Goal: Information Seeking & Learning: Learn about a topic

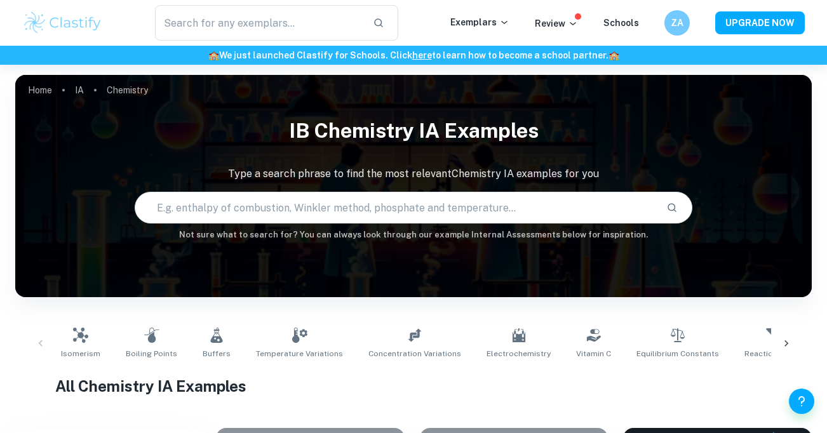
click at [76, 15] on img at bounding box center [62, 22] width 81 height 25
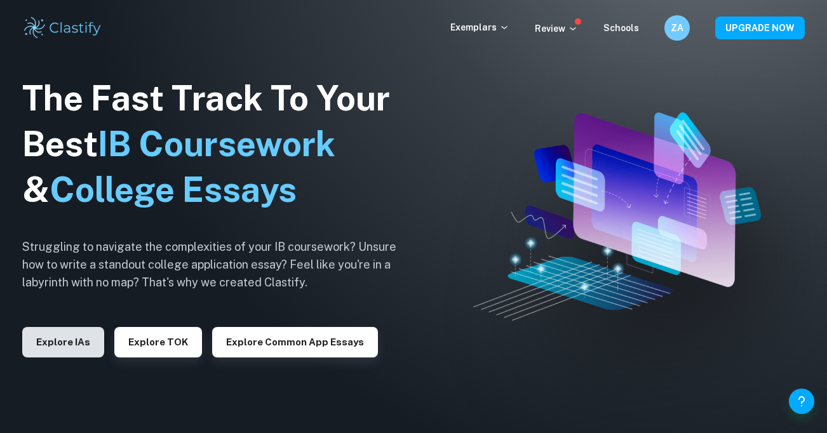
click at [79, 341] on button "Explore IAs" at bounding box center [63, 342] width 82 height 30
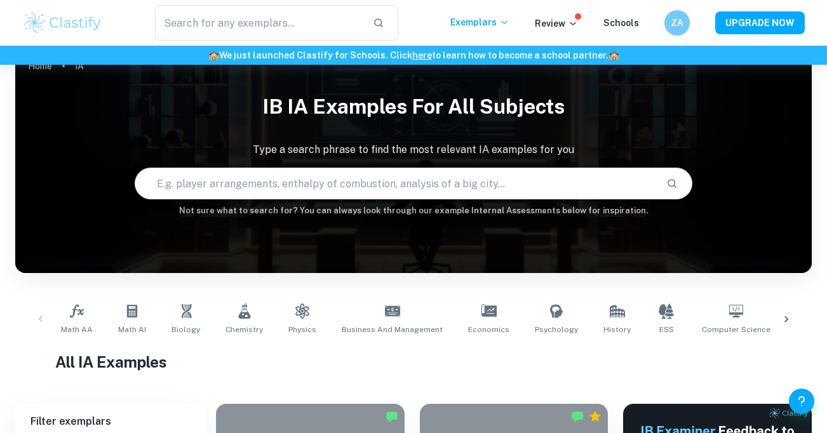
scroll to position [25, 0]
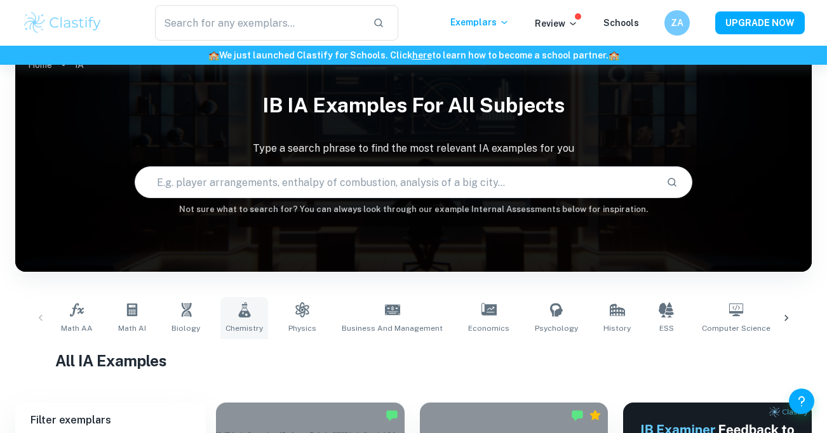
click at [252, 317] on link "Chemistry" at bounding box center [244, 318] width 48 height 42
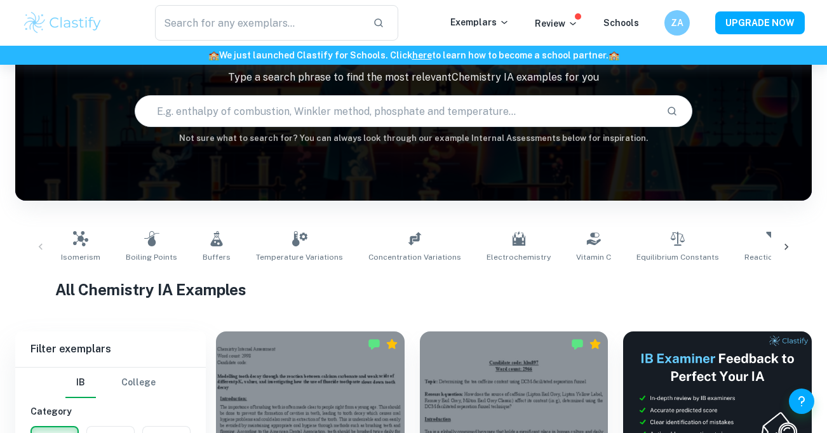
scroll to position [97, 0]
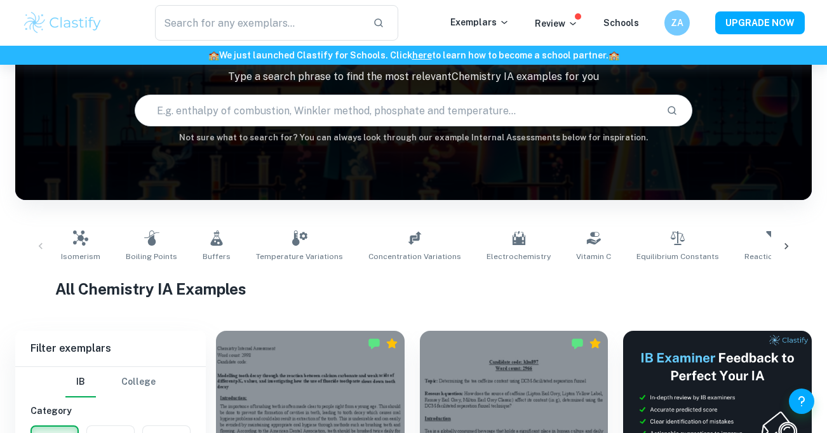
click at [72, 23] on img at bounding box center [62, 22] width 81 height 25
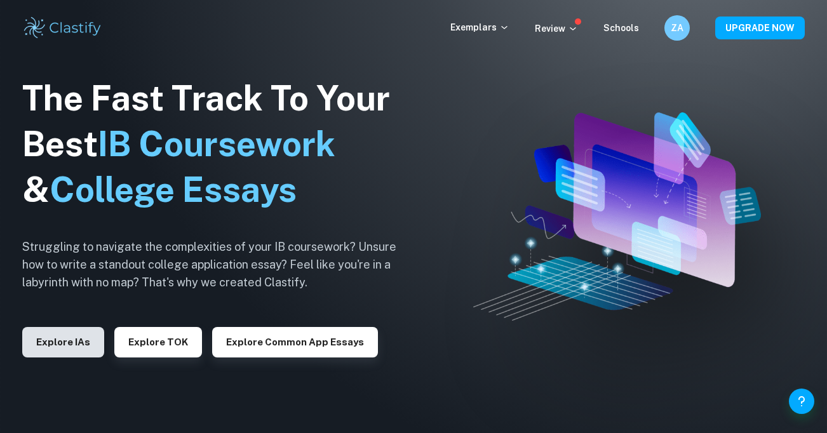
click at [60, 349] on button "Explore IAs" at bounding box center [63, 342] width 82 height 30
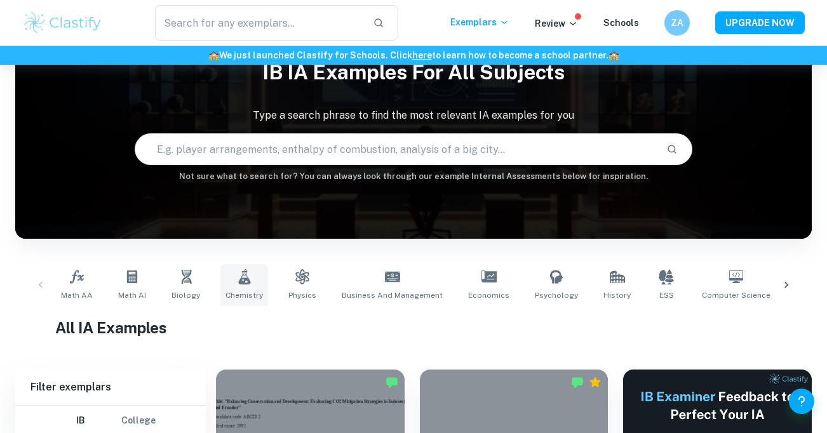
scroll to position [65, 0]
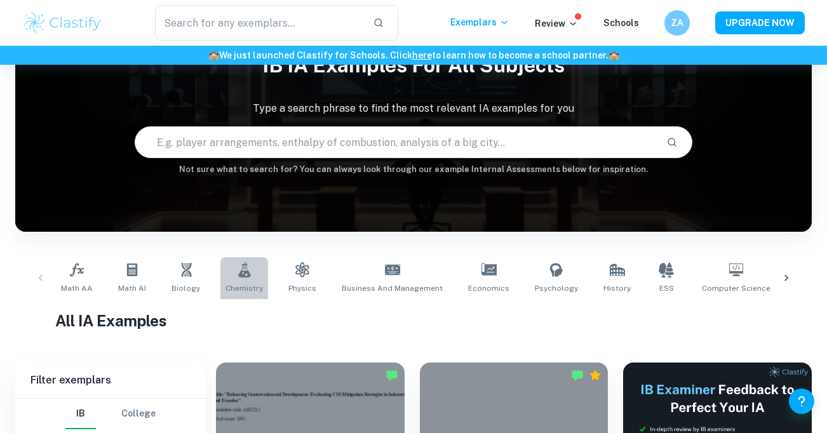
click at [243, 277] on icon at bounding box center [244, 269] width 12 height 15
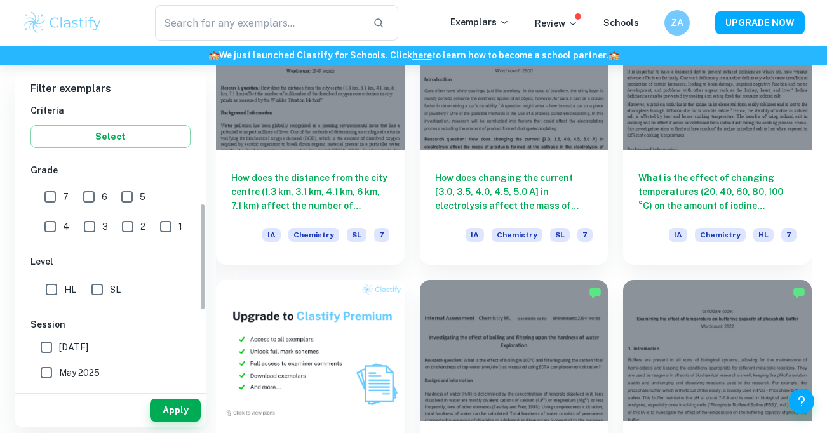
scroll to position [255, 0]
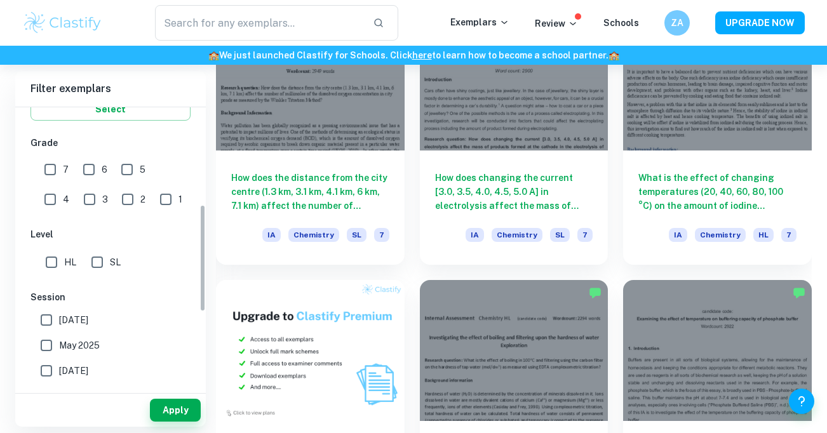
click at [49, 264] on input "HL" at bounding box center [51, 262] width 25 height 25
checkbox input "true"
click at [57, 167] on input "7" at bounding box center [49, 169] width 25 height 25
checkbox input "true"
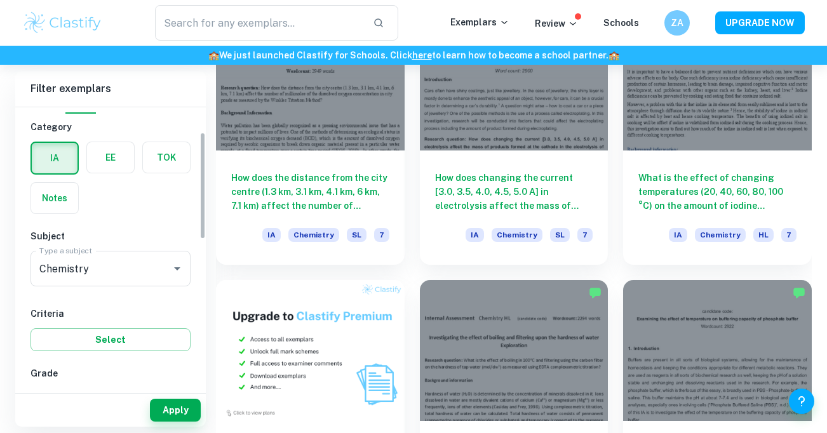
scroll to position [0, 0]
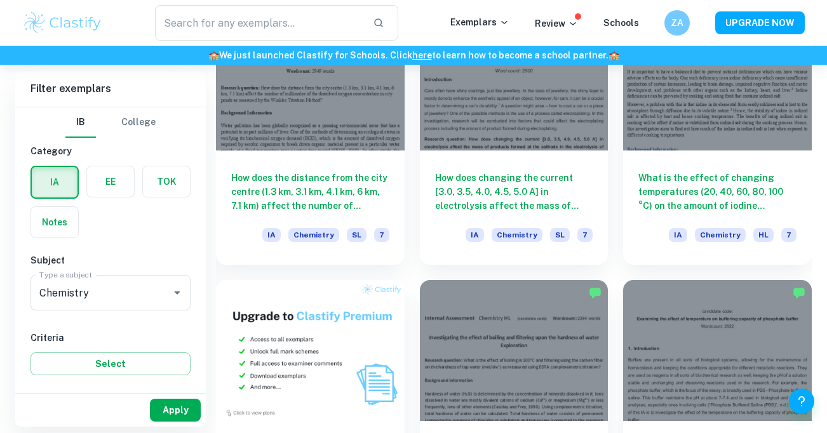
click at [177, 413] on button "Apply" at bounding box center [175, 410] width 51 height 23
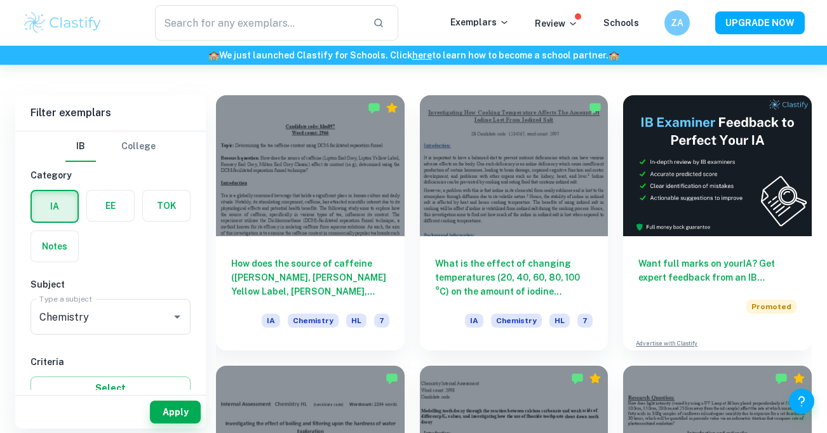
scroll to position [335, 0]
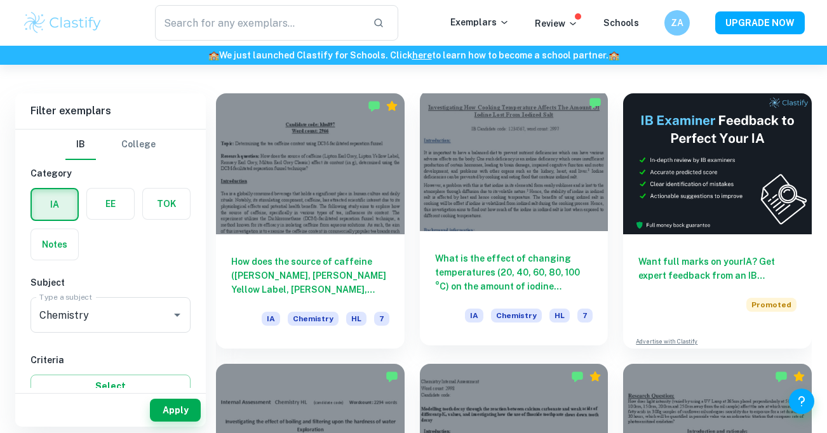
click at [504, 211] on div at bounding box center [514, 160] width 189 height 141
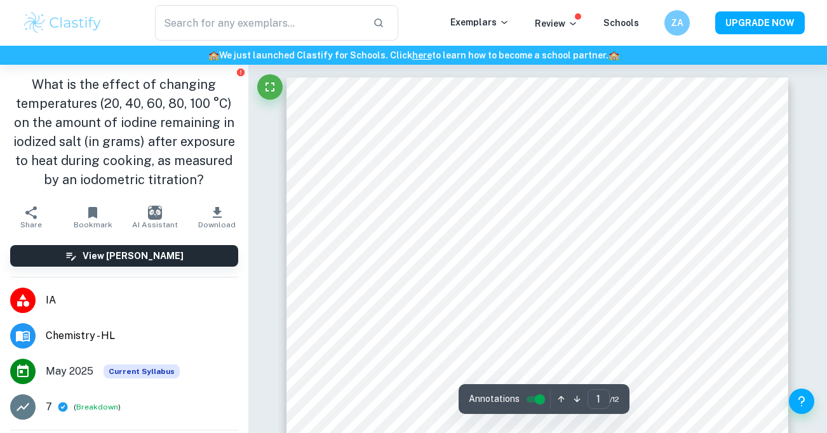
click at [248, 65] on div at bounding box center [248, 65] width 0 height 0
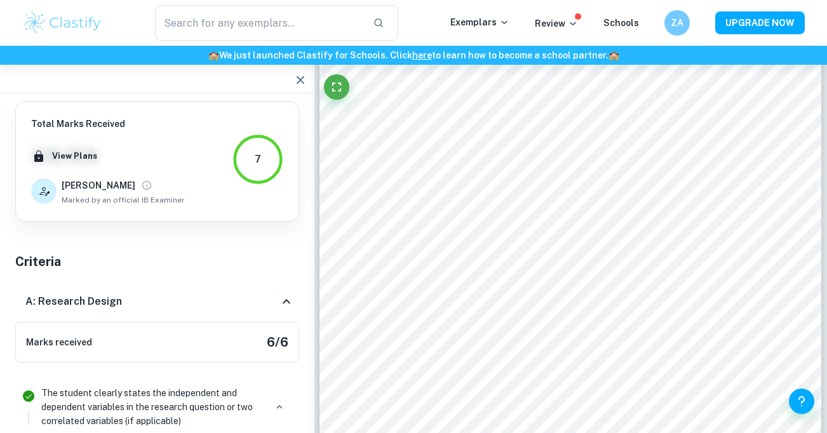
click at [293, 307] on icon at bounding box center [286, 301] width 15 height 15
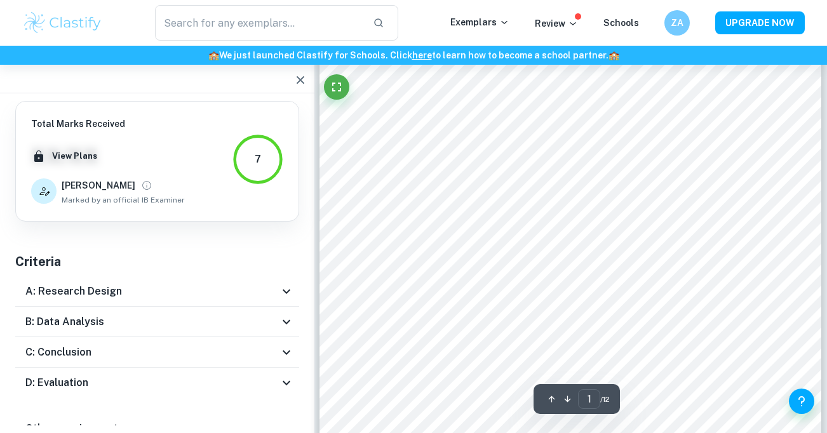
scroll to position [144, 0]
click at [299, 82] on icon "button" at bounding box center [301, 80] width 8 height 8
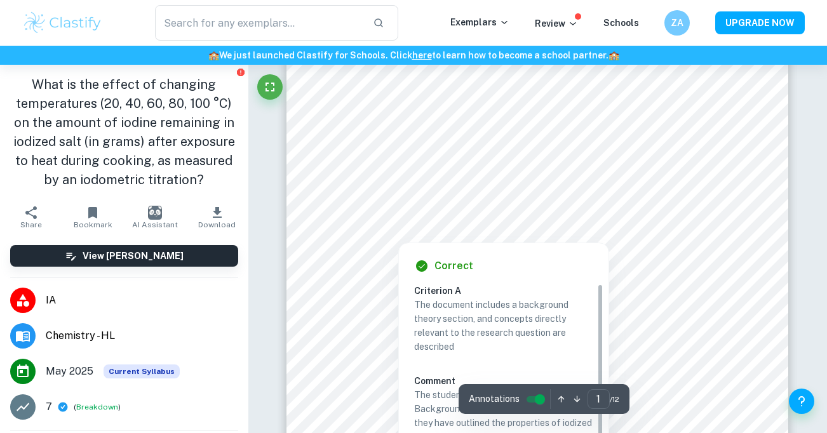
click at [373, 231] on div at bounding box center [398, 233] width 105 height 11
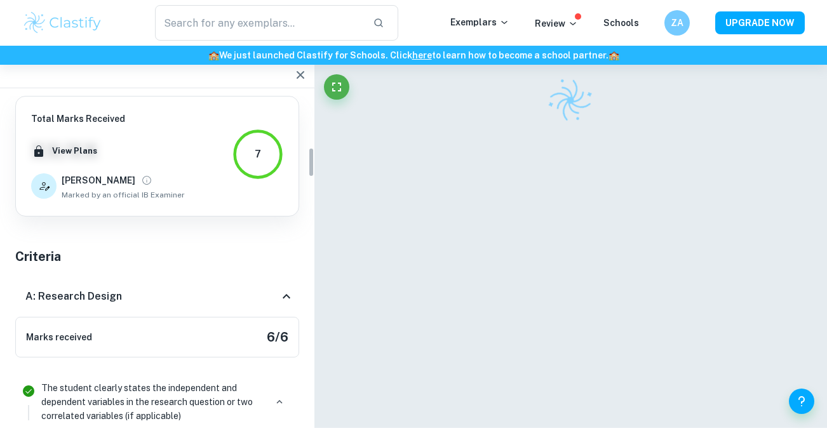
scroll to position [561, 0]
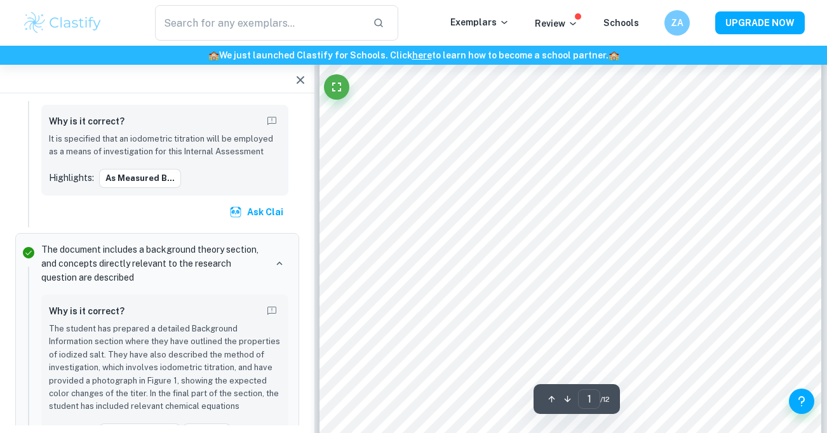
click at [299, 78] on icon "button" at bounding box center [300, 79] width 15 height 15
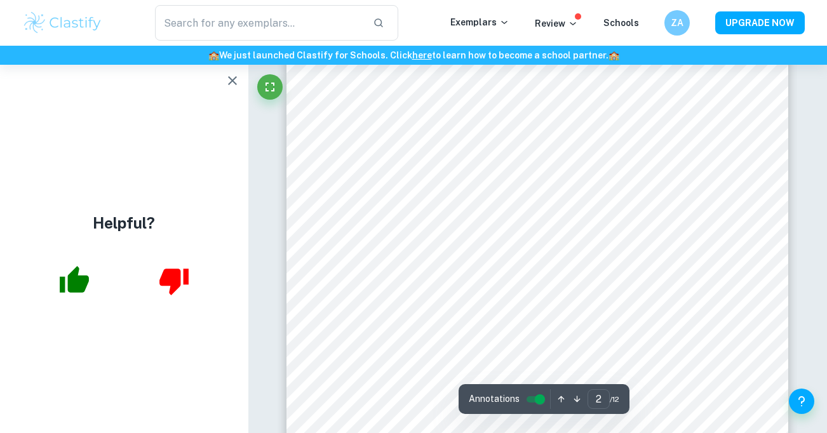
scroll to position [956, 0]
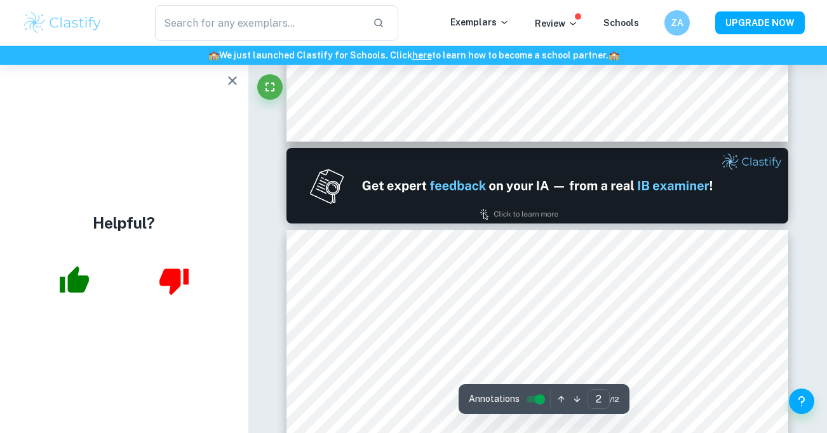
type input "1"
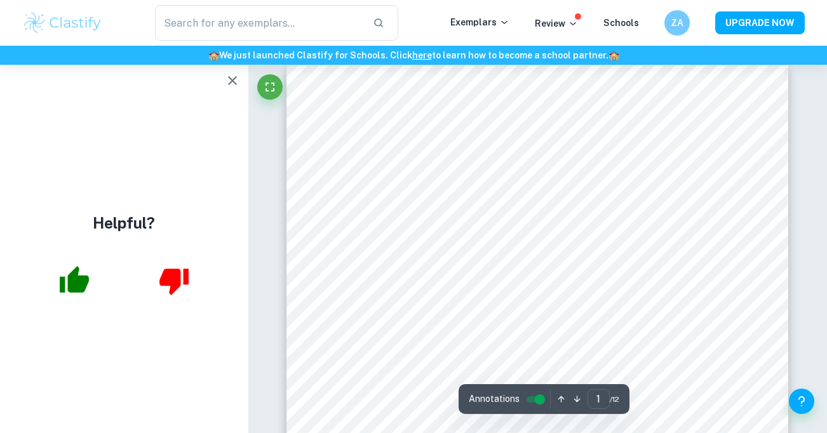
scroll to position [0, 0]
